Goal: Information Seeking & Learning: Learn about a topic

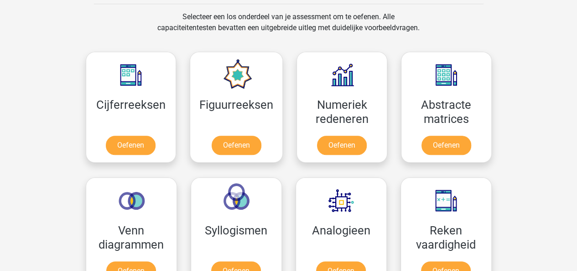
scroll to position [377, 0]
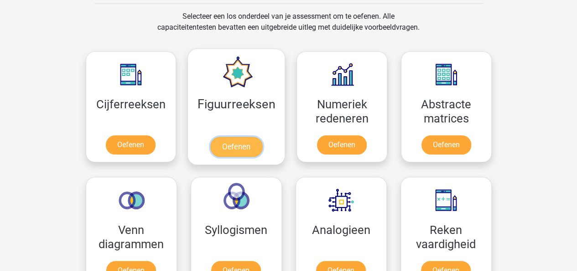
click at [225, 147] on link "Oefenen" at bounding box center [236, 146] width 52 height 20
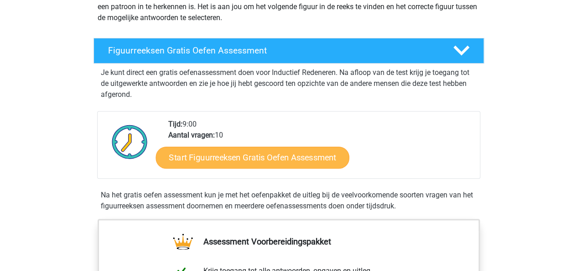
scroll to position [124, 0]
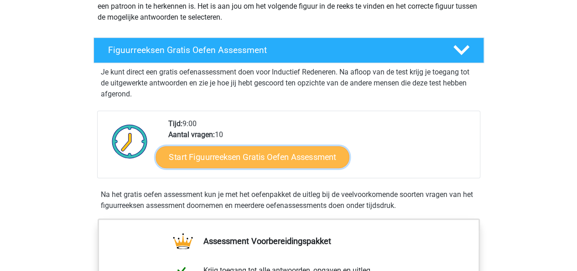
click at [301, 151] on link "Start Figuurreeksen Gratis Oefen Assessment" at bounding box center [253, 157] width 194 height 22
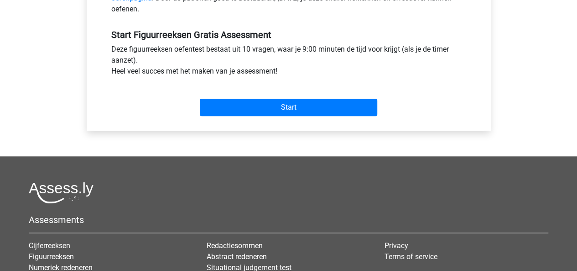
scroll to position [331, 0]
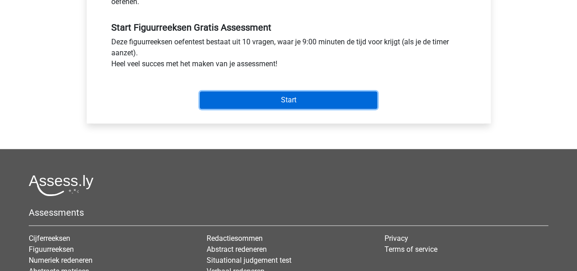
click at [280, 94] on input "Start" at bounding box center [289, 99] width 178 height 17
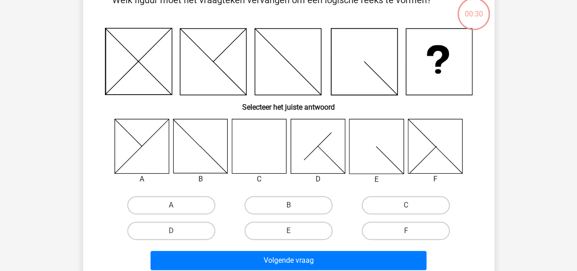
scroll to position [68, 0]
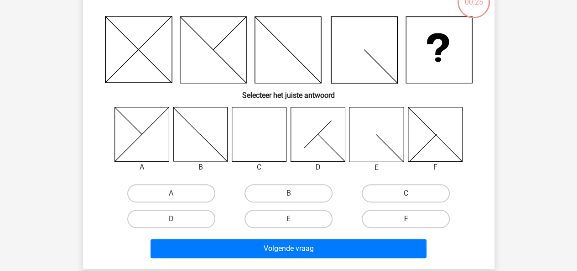
click at [390, 202] on label "C" at bounding box center [406, 193] width 88 height 18
click at [406, 199] on input "C" at bounding box center [409, 196] width 6 height 6
radio input "true"
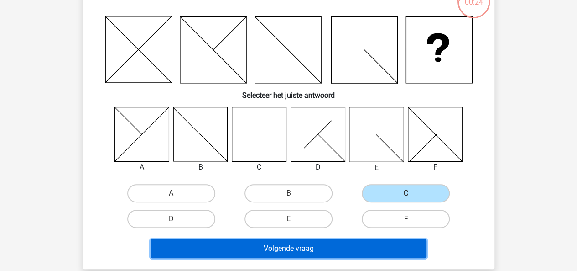
click at [365, 249] on button "Volgende vraag" at bounding box center [289, 248] width 276 height 19
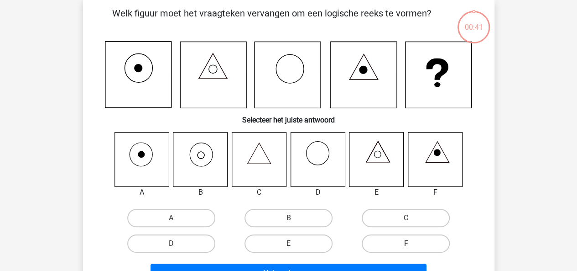
scroll to position [42, 0]
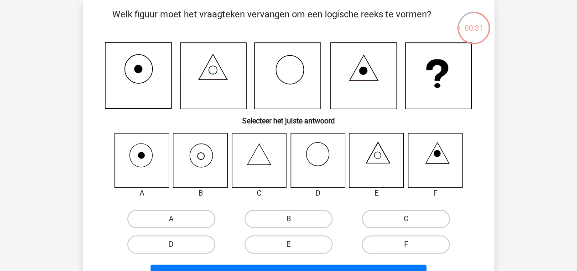
click at [287, 225] on label "B" at bounding box center [289, 218] width 88 height 18
click at [288, 225] on input "B" at bounding box center [291, 222] width 6 height 6
radio input "true"
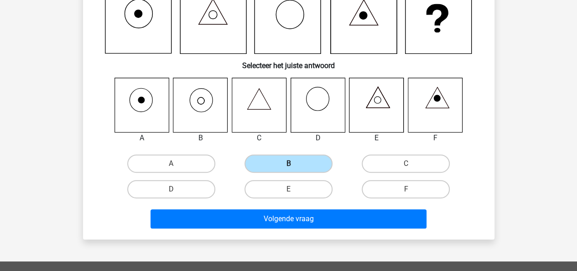
scroll to position [98, 0]
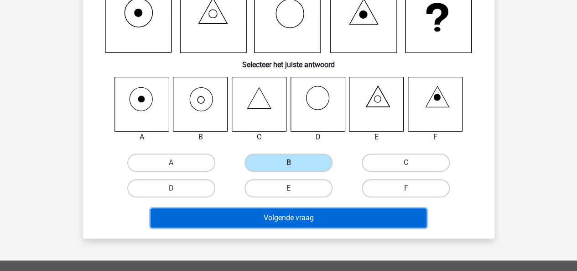
click at [289, 218] on button "Volgende vraag" at bounding box center [289, 217] width 276 height 19
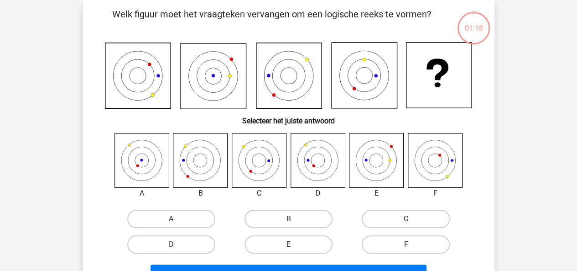
scroll to position [42, 0]
click at [179, 244] on label "D" at bounding box center [171, 244] width 88 height 18
click at [177, 244] on input "D" at bounding box center [174, 247] width 6 height 6
radio input "true"
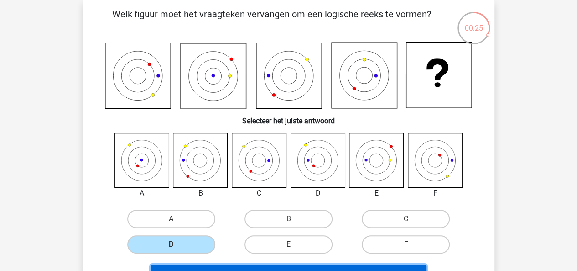
click at [202, 266] on button "Volgende vraag" at bounding box center [289, 273] width 276 height 19
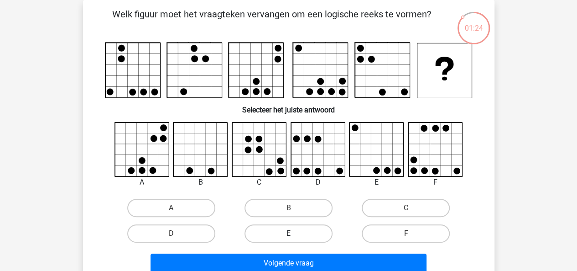
click at [295, 229] on label "E" at bounding box center [289, 233] width 88 height 18
click at [294, 233] on input "E" at bounding box center [291, 236] width 6 height 6
radio input "true"
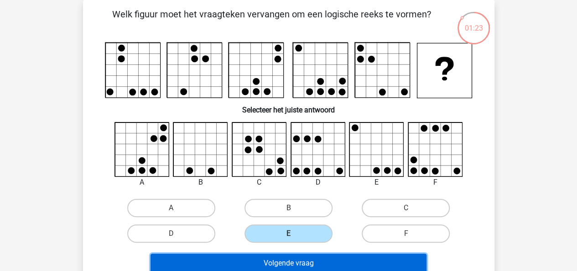
click at [288, 266] on button "Volgende vraag" at bounding box center [289, 262] width 276 height 19
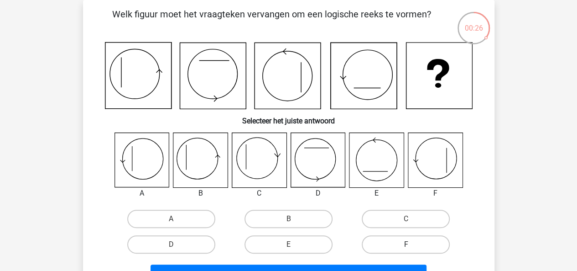
click at [393, 241] on label "F" at bounding box center [406, 244] width 88 height 18
click at [406, 244] on input "F" at bounding box center [409, 247] width 6 height 6
radio input "true"
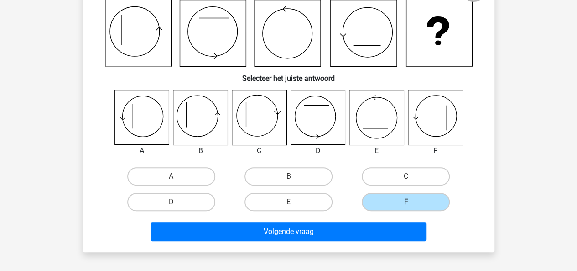
scroll to position [87, 0]
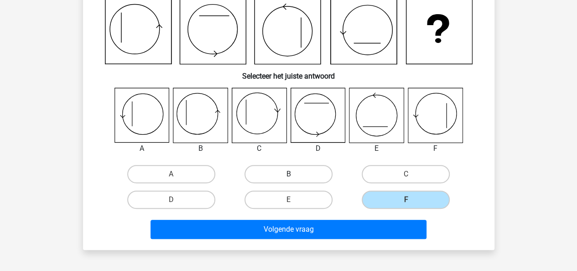
click at [266, 180] on label "B" at bounding box center [289, 174] width 88 height 18
click at [288, 180] on input "B" at bounding box center [291, 177] width 6 height 6
radio input "true"
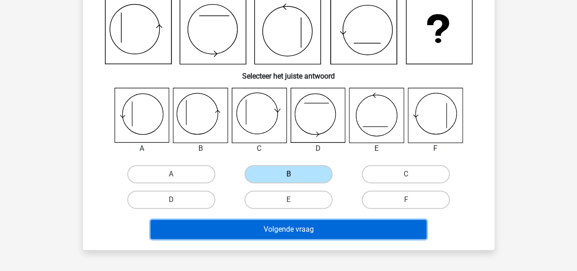
click at [263, 229] on button "Volgende vraag" at bounding box center [289, 229] width 276 height 19
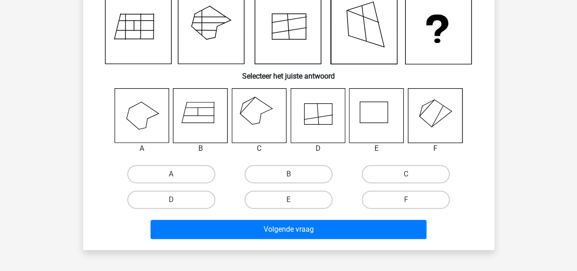
scroll to position [42, 0]
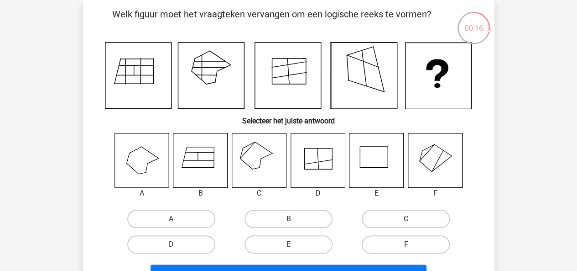
click at [273, 221] on label "B" at bounding box center [289, 218] width 88 height 18
click at [288, 221] on input "B" at bounding box center [291, 222] width 6 height 6
radio input "true"
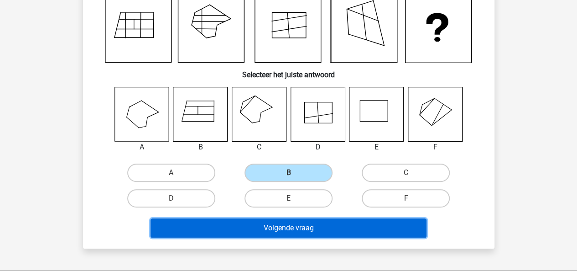
click at [274, 223] on button "Volgende vraag" at bounding box center [289, 227] width 276 height 19
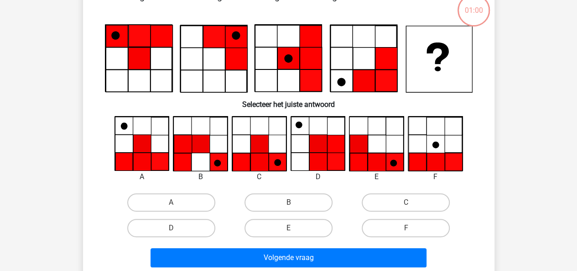
scroll to position [42, 0]
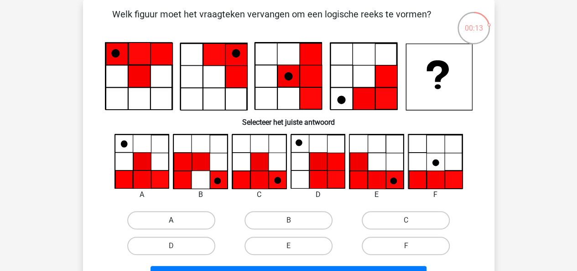
click at [194, 220] on label "A" at bounding box center [171, 220] width 88 height 18
click at [177, 220] on input "A" at bounding box center [174, 223] width 6 height 6
radio input "true"
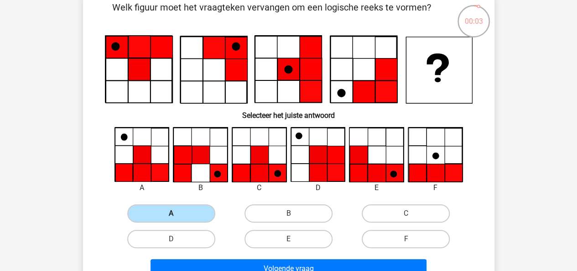
scroll to position [49, 0]
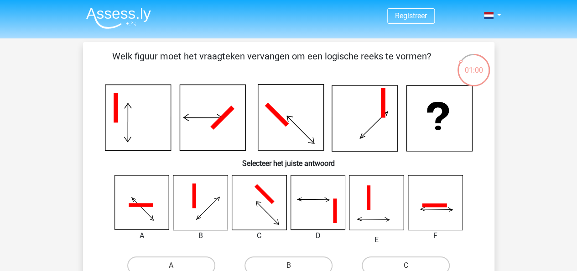
scroll to position [65, 0]
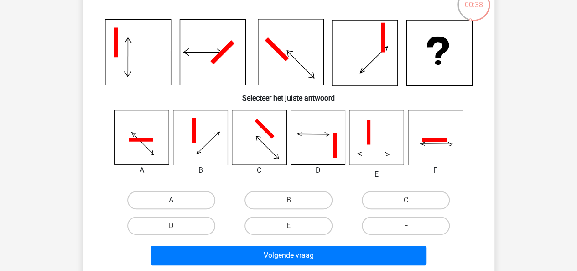
click at [171, 200] on input "A" at bounding box center [174, 203] width 6 height 6
radio input "true"
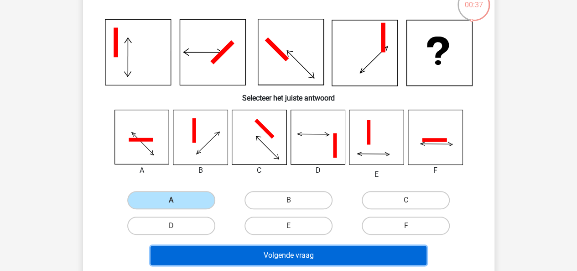
click at [218, 251] on button "Volgende vraag" at bounding box center [289, 255] width 276 height 19
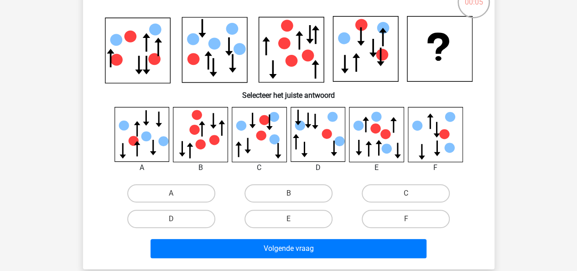
scroll to position [69, 0]
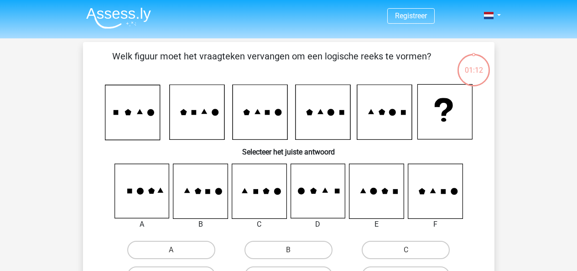
scroll to position [69, 0]
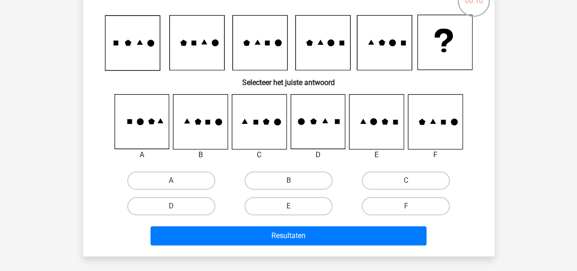
click at [291, 209] on input "E" at bounding box center [291, 209] width 6 height 6
radio input "true"
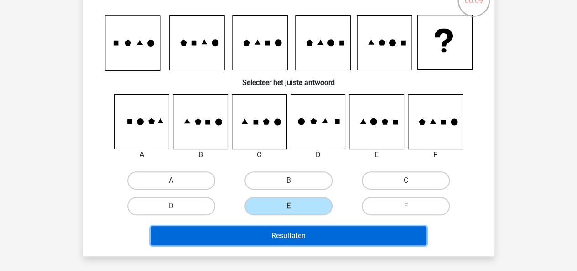
click at [276, 237] on button "Resultaten" at bounding box center [289, 235] width 276 height 19
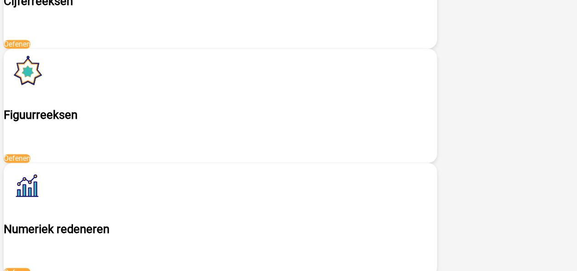
scroll to position [697, 0]
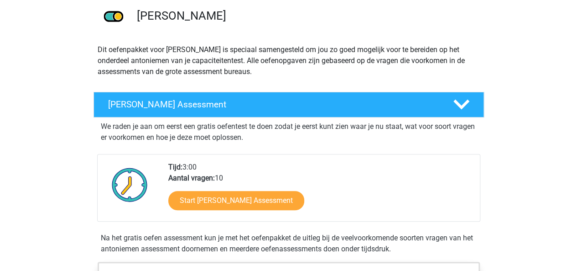
scroll to position [99, 0]
